Goal: Navigation & Orientation: Find specific page/section

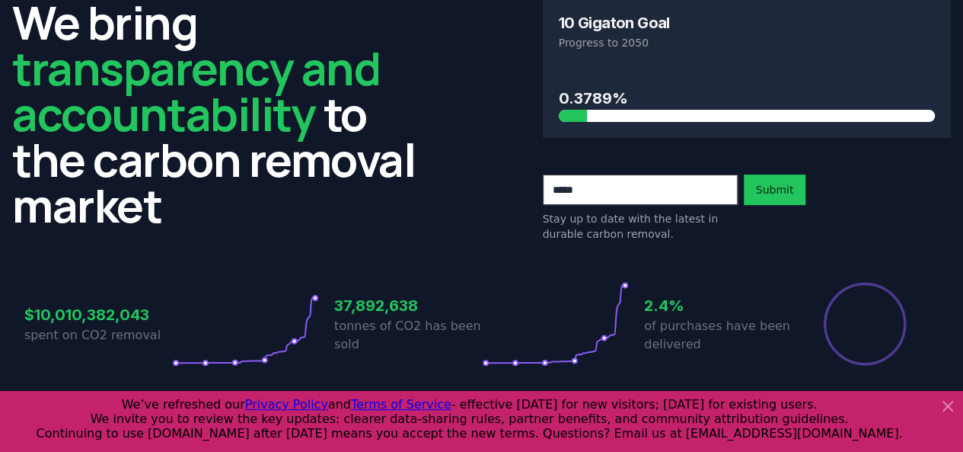
scroll to position [70, 0]
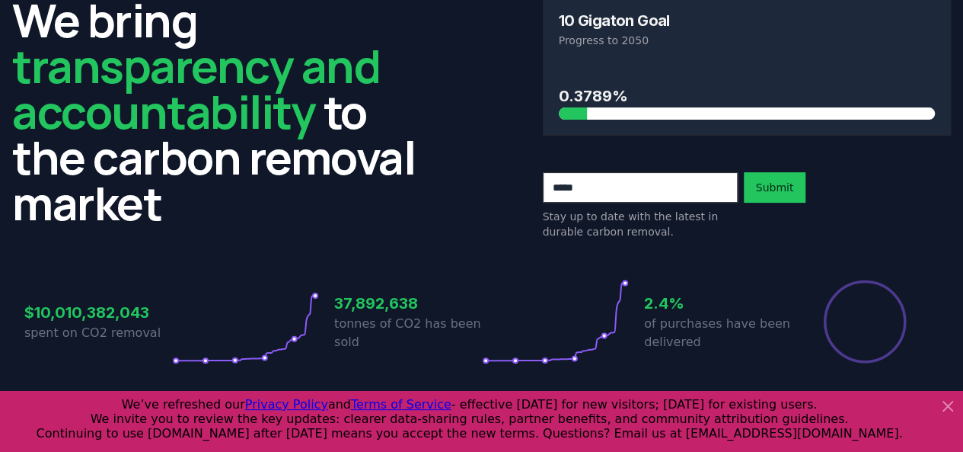
click at [947, 409] on icon at bounding box center [948, 406] width 18 height 18
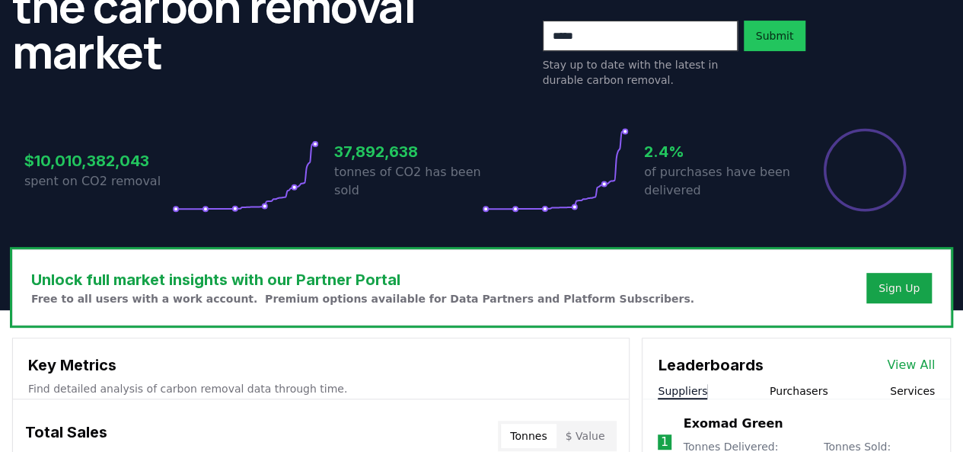
scroll to position [0, 0]
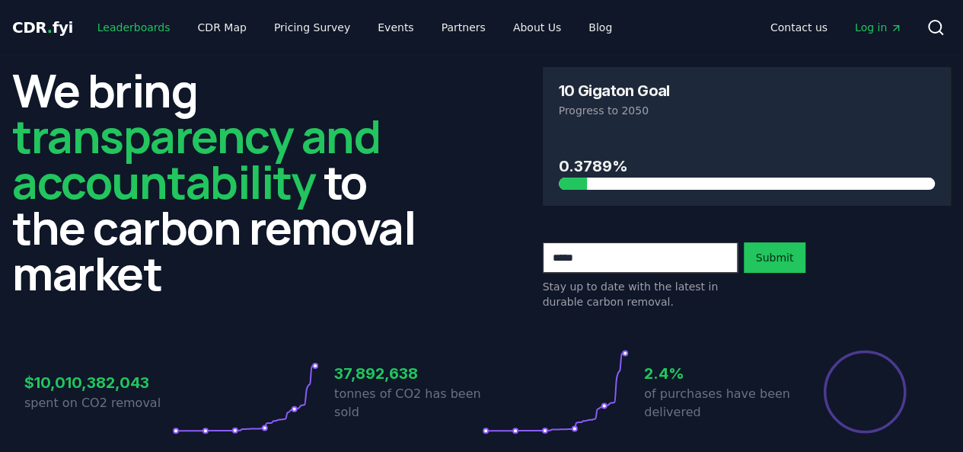
click at [131, 21] on link "Leaderboards" at bounding box center [133, 27] width 97 height 27
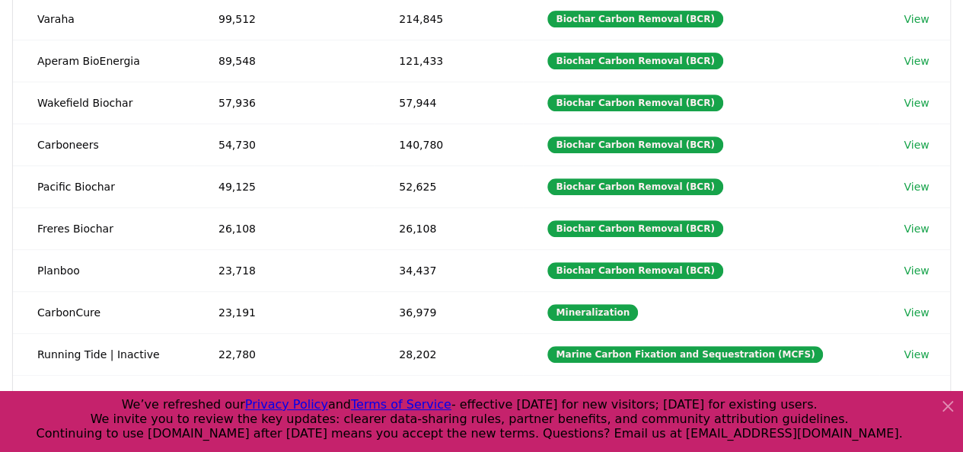
scroll to position [364, 0]
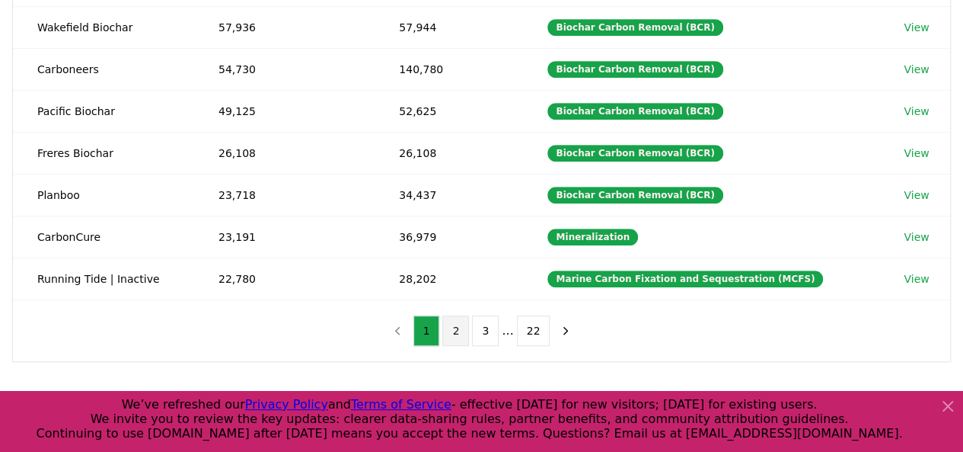
click at [458, 321] on button "2" at bounding box center [455, 330] width 27 height 30
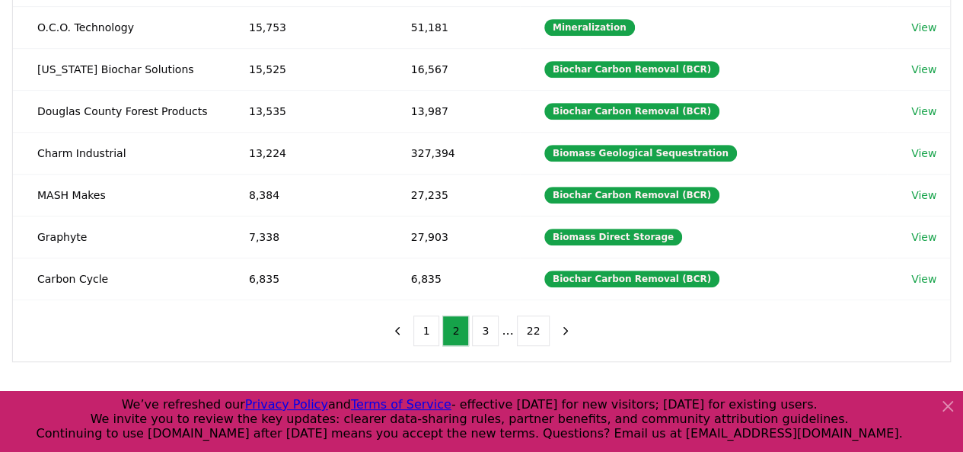
click at [952, 404] on icon at bounding box center [948, 406] width 18 height 18
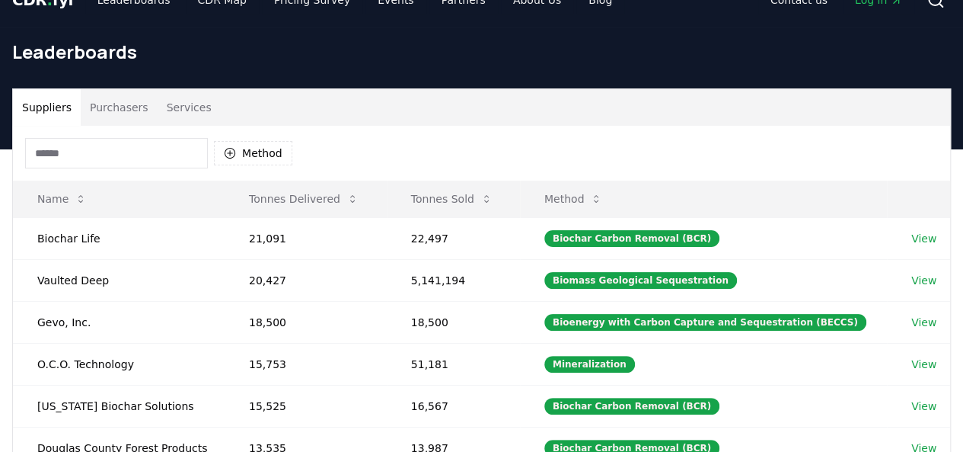
scroll to position [0, 0]
